Goal: Transaction & Acquisition: Purchase product/service

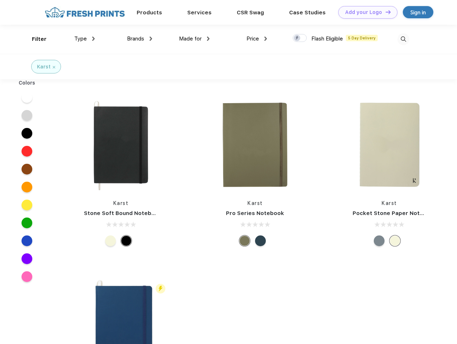
click at [365, 12] on link "Add your Logo Design Tool" at bounding box center [367, 12] width 59 height 13
click at [0, 0] on div "Design Tool" at bounding box center [0, 0] width 0 height 0
click at [385, 12] on link "Add your Logo Design Tool" at bounding box center [367, 12] width 59 height 13
click at [34, 39] on div "Filter" at bounding box center [39, 39] width 15 height 8
click at [85, 39] on span "Type" at bounding box center [80, 38] width 13 height 6
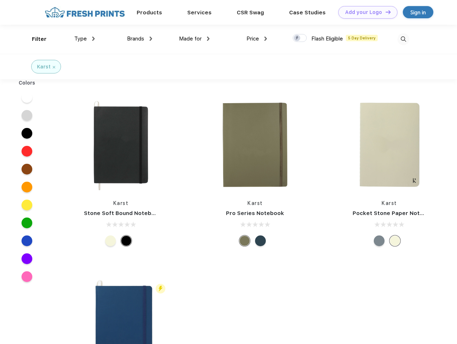
click at [139, 39] on span "Brands" at bounding box center [135, 38] width 17 height 6
click at [194, 39] on span "Made for" at bounding box center [190, 38] width 23 height 6
click at [257, 39] on span "Price" at bounding box center [252, 38] width 13 height 6
click at [300, 38] on div at bounding box center [299, 38] width 14 height 8
click at [297, 38] on input "checkbox" at bounding box center [294, 36] width 5 height 5
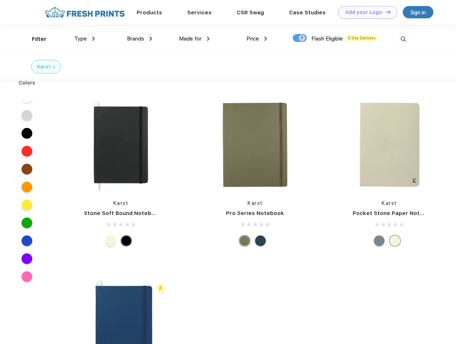
click at [403, 39] on img at bounding box center [403, 39] width 12 height 12
